Goal: Navigation & Orientation: Find specific page/section

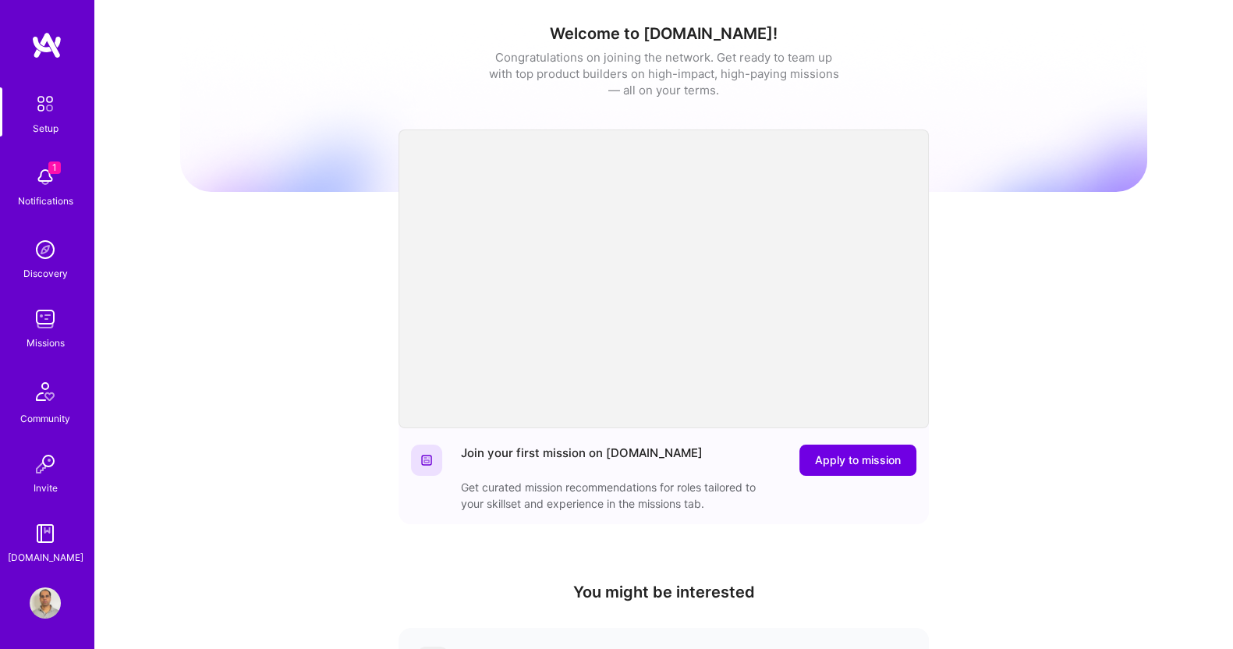
scroll to position [361, 0]
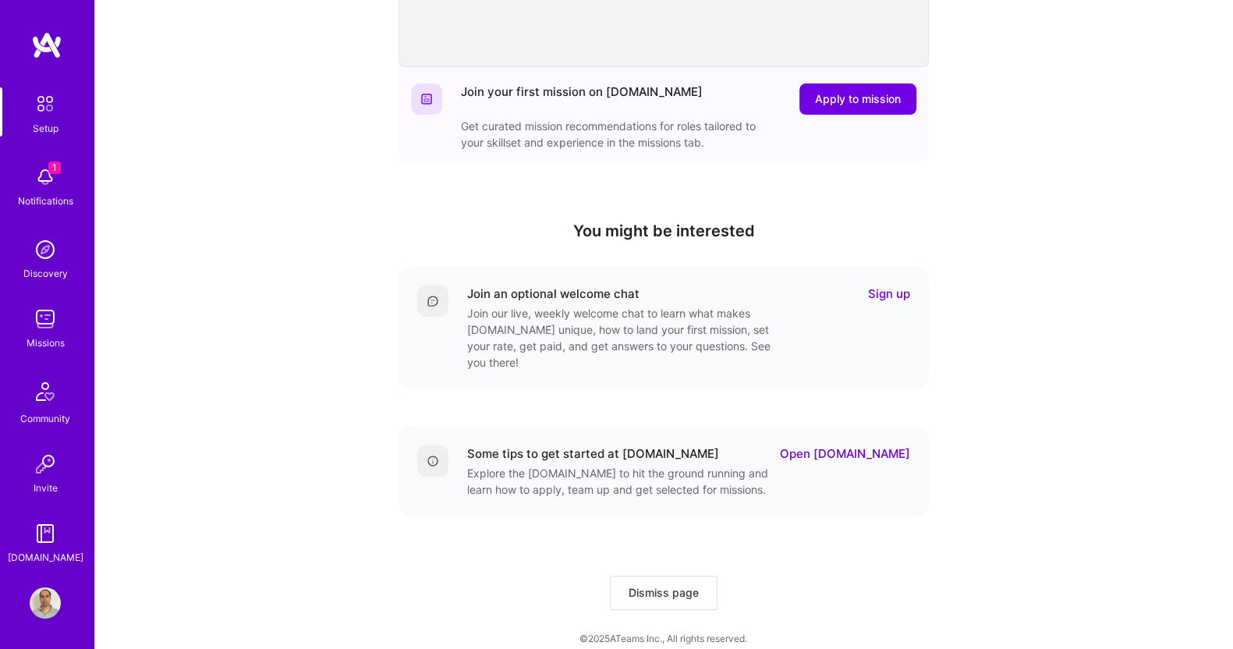
click at [31, 616] on img at bounding box center [45, 602] width 31 height 31
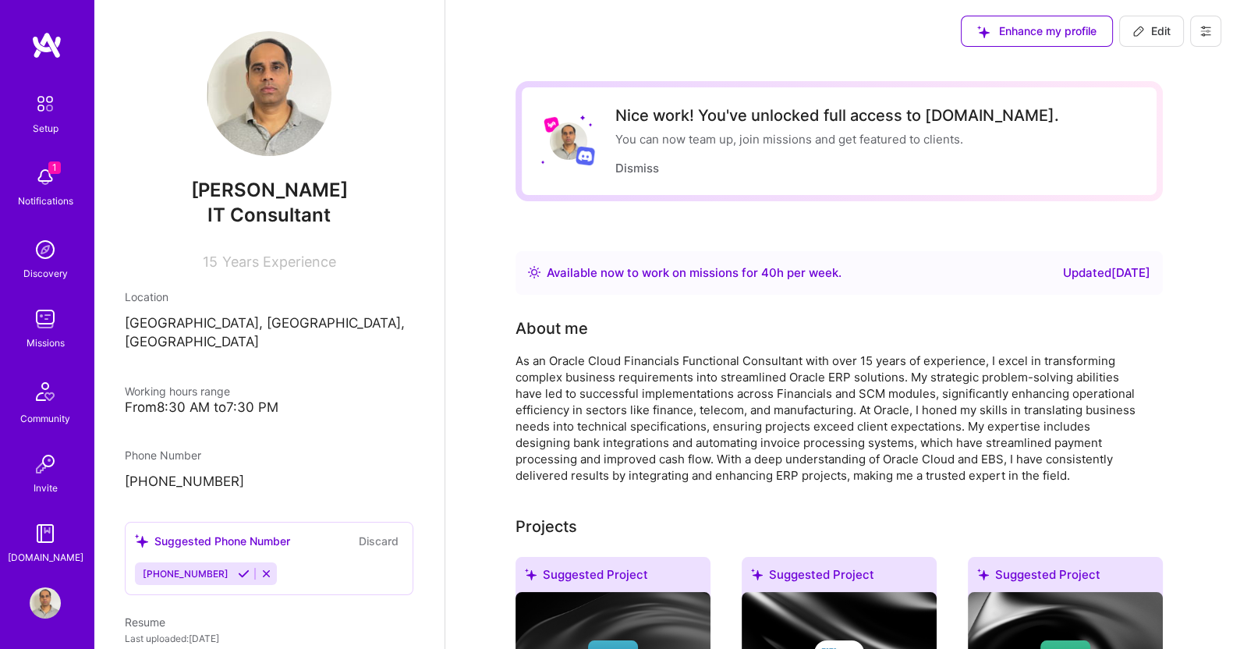
click at [37, 187] on img at bounding box center [45, 176] width 31 height 31
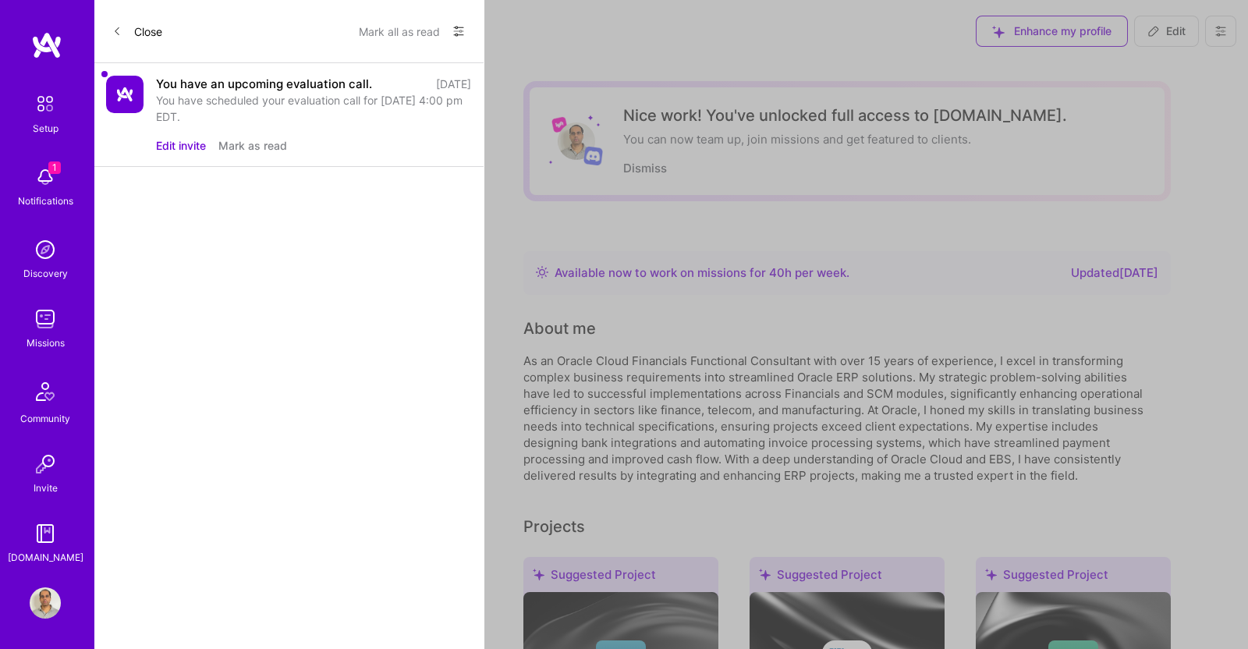
click at [327, 92] on div "You have scheduled your evaluation call for [DATE] 4:00 pm EDT." at bounding box center [313, 108] width 315 height 33
click at [260, 147] on button "Mark as read" at bounding box center [252, 145] width 69 height 16
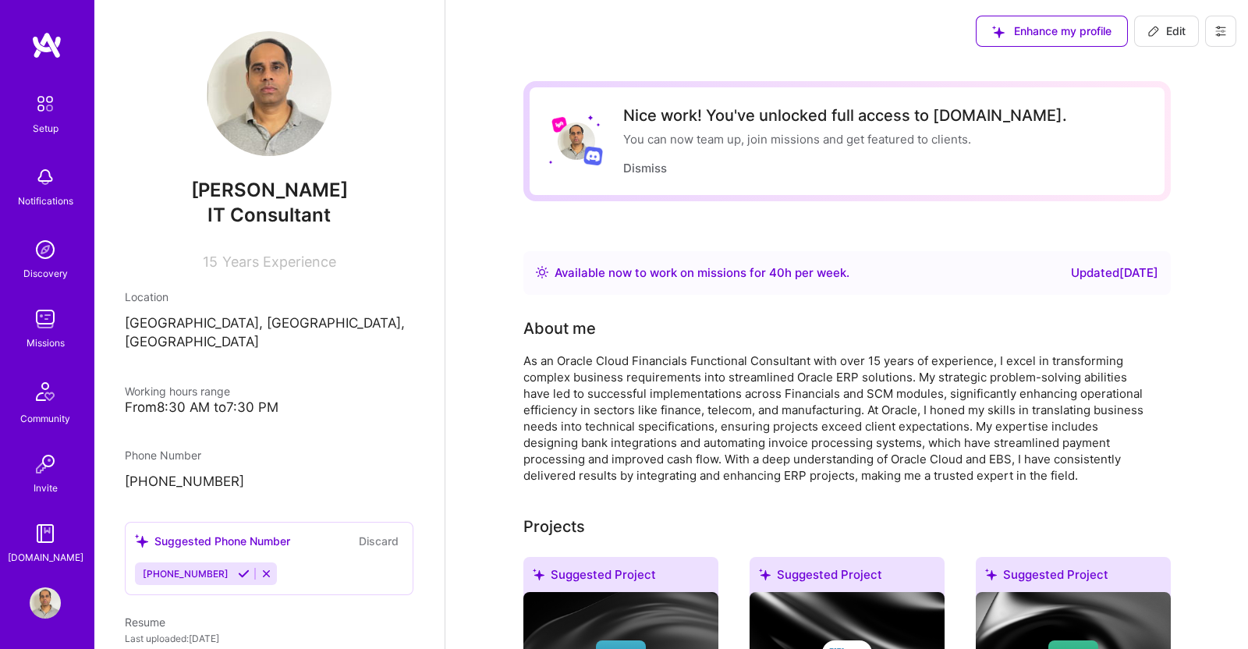
click at [49, 260] on img at bounding box center [45, 249] width 31 height 31
